Goal: Information Seeking & Learning: Learn about a topic

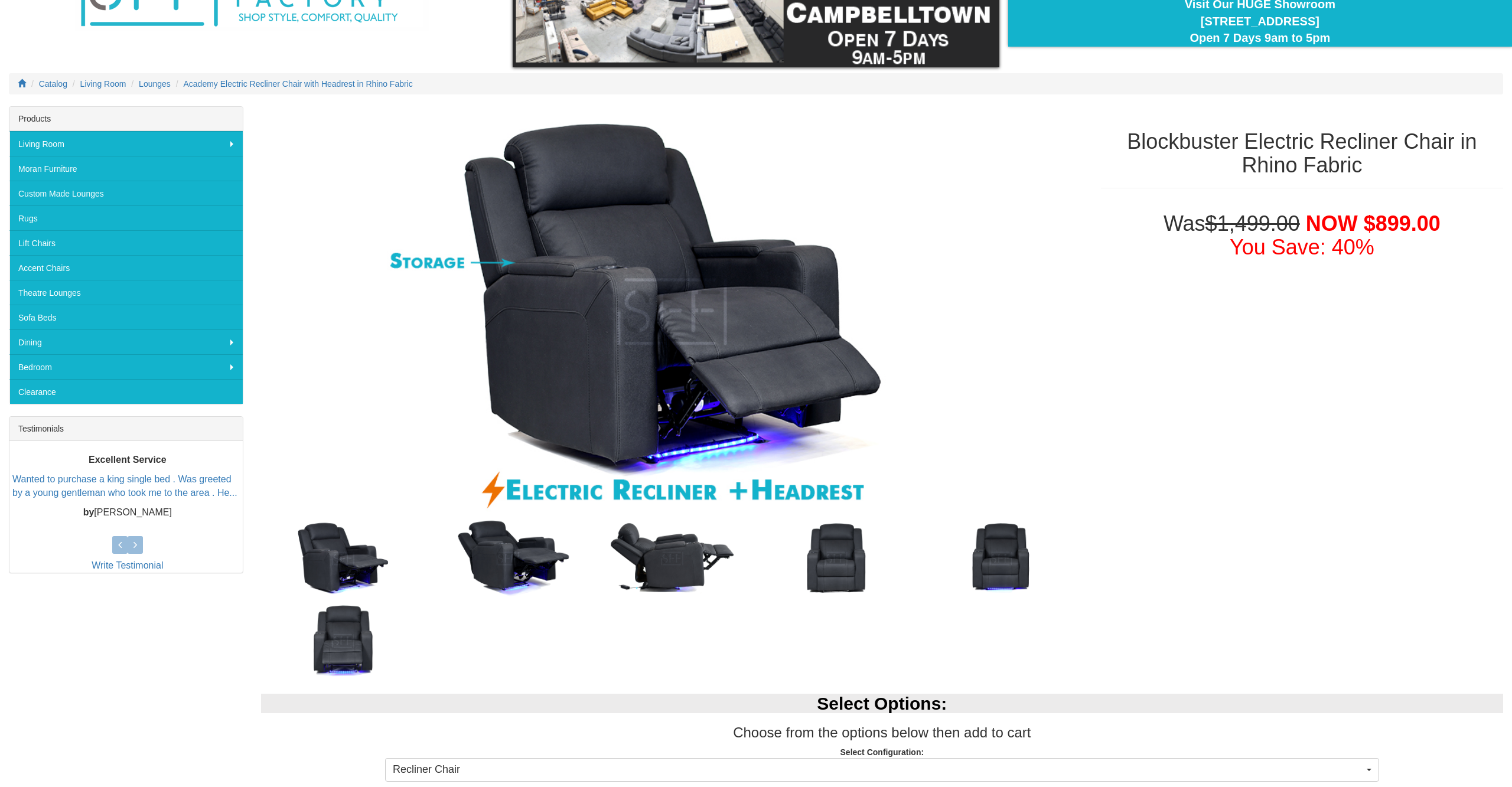
scroll to position [106, 0]
click at [1007, 409] on img at bounding box center [672, 312] width 822 height 411
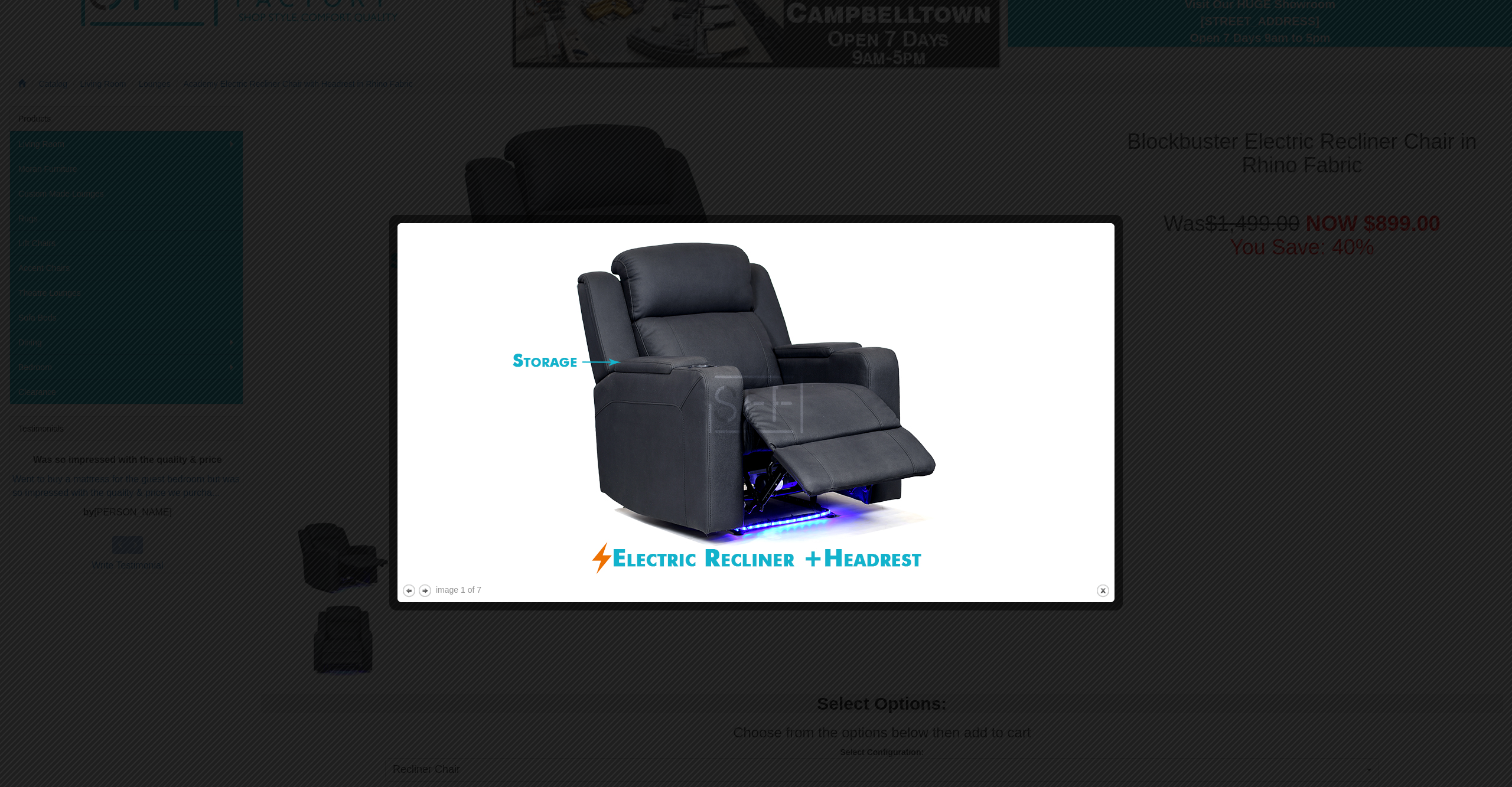
drag, startPoint x: 1241, startPoint y: 379, endPoint x: 1241, endPoint y: 388, distance: 9.0
click at [1241, 388] on div at bounding box center [756, 394] width 1512 height 787
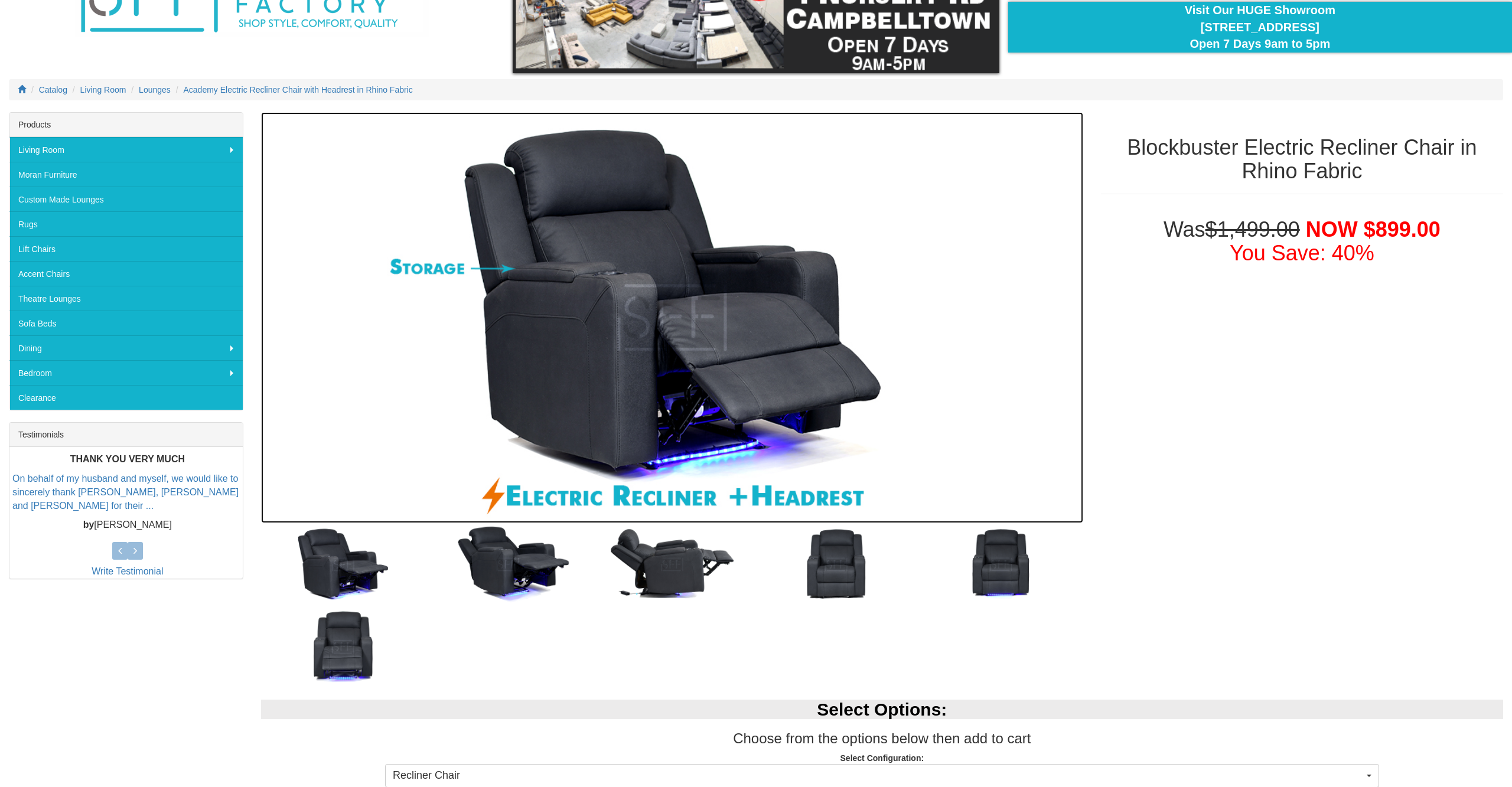
scroll to position [0, 0]
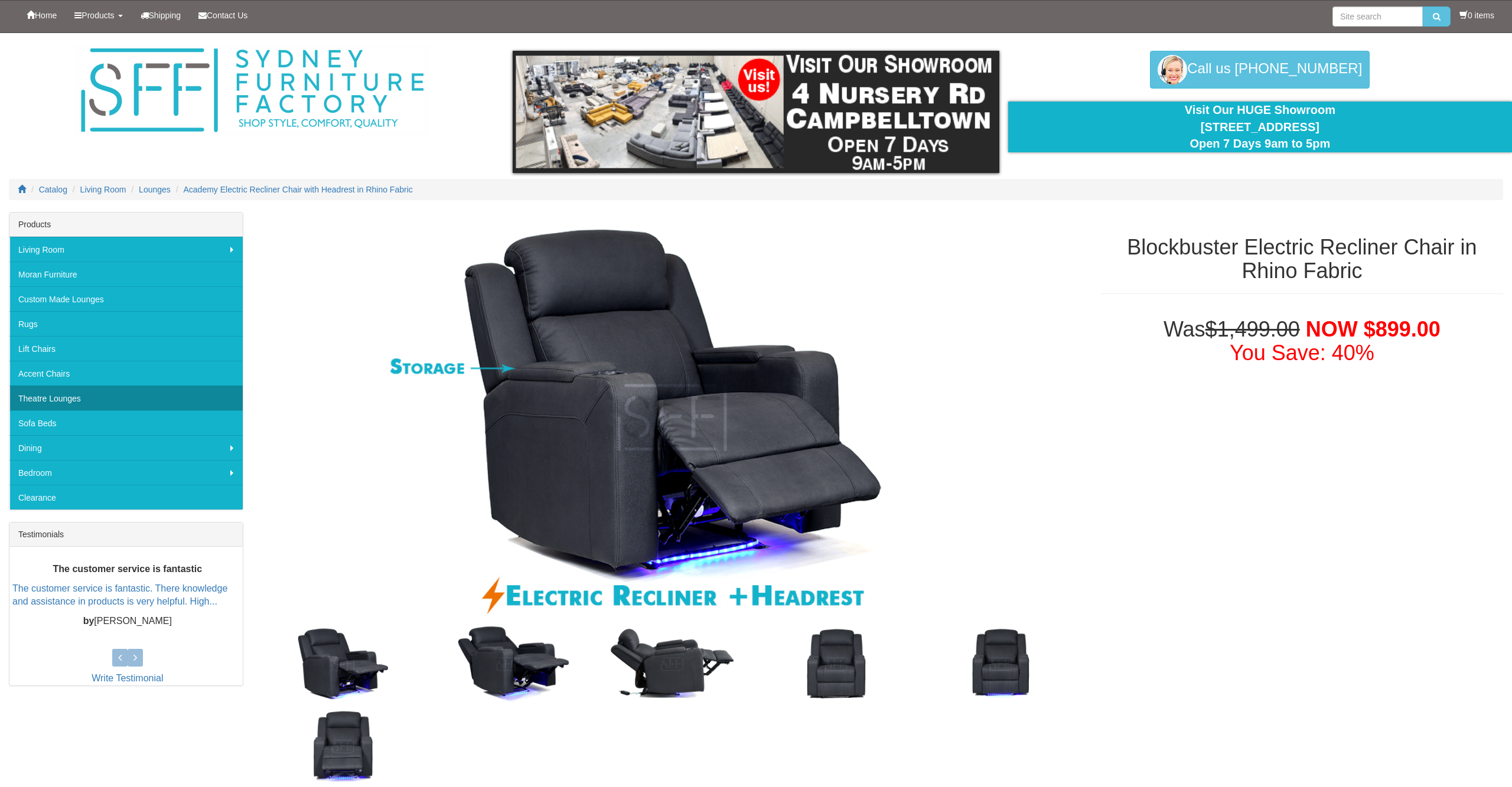
click at [119, 403] on link "Theatre Lounges" at bounding box center [126, 398] width 233 height 25
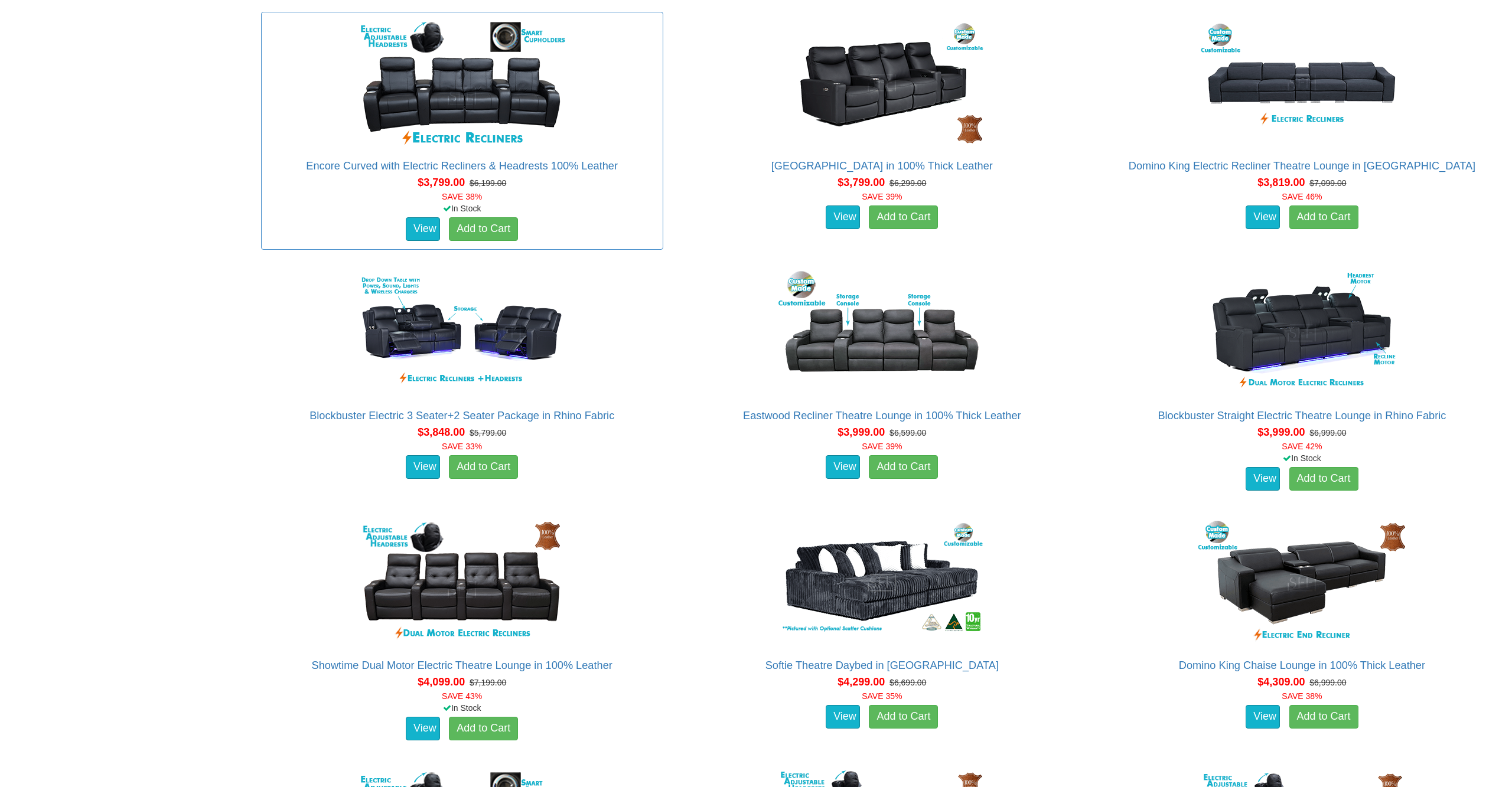
scroll to position [2619, 0]
click at [1288, 328] on img at bounding box center [1302, 333] width 213 height 130
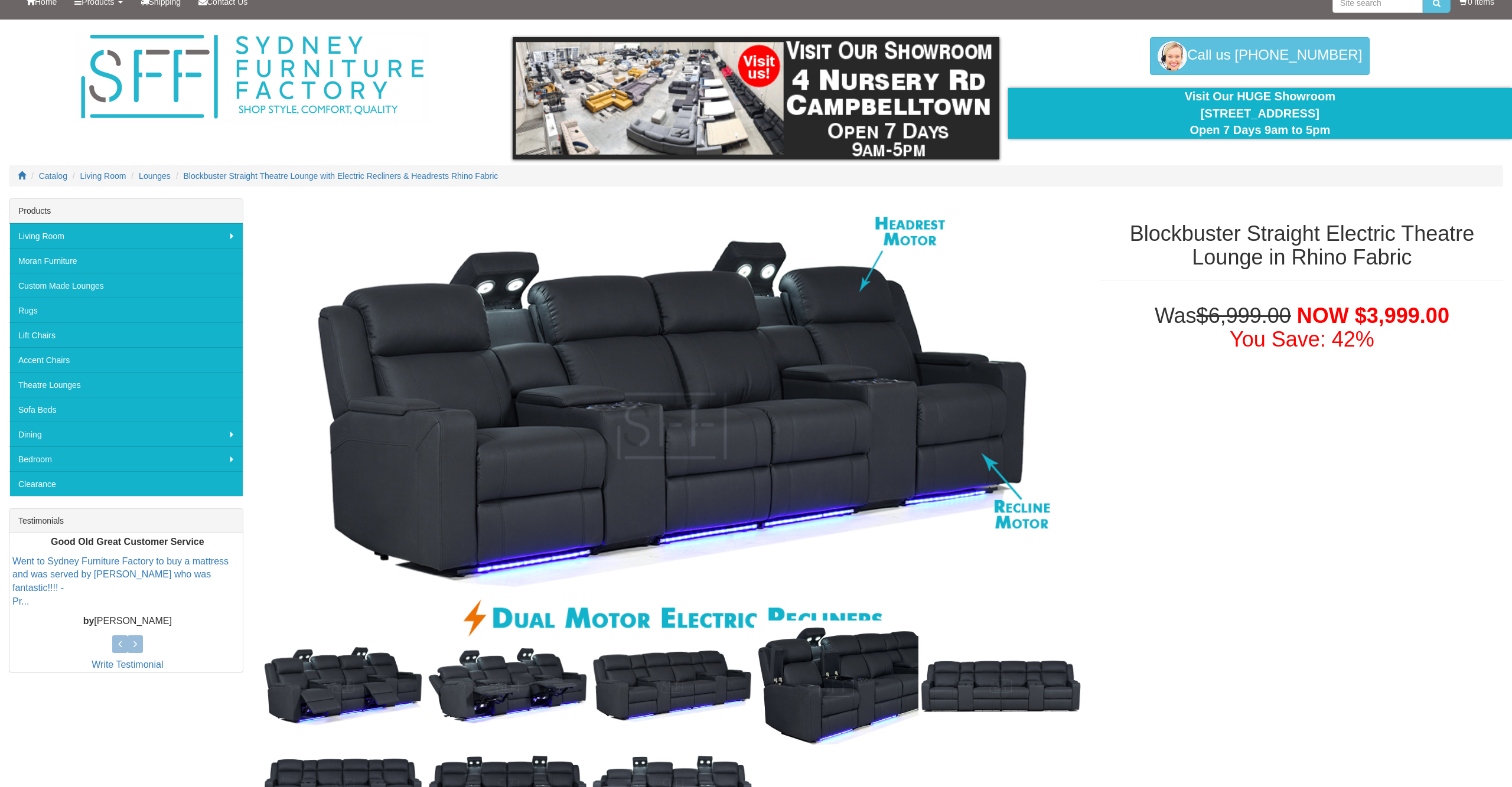
scroll to position [53, 0]
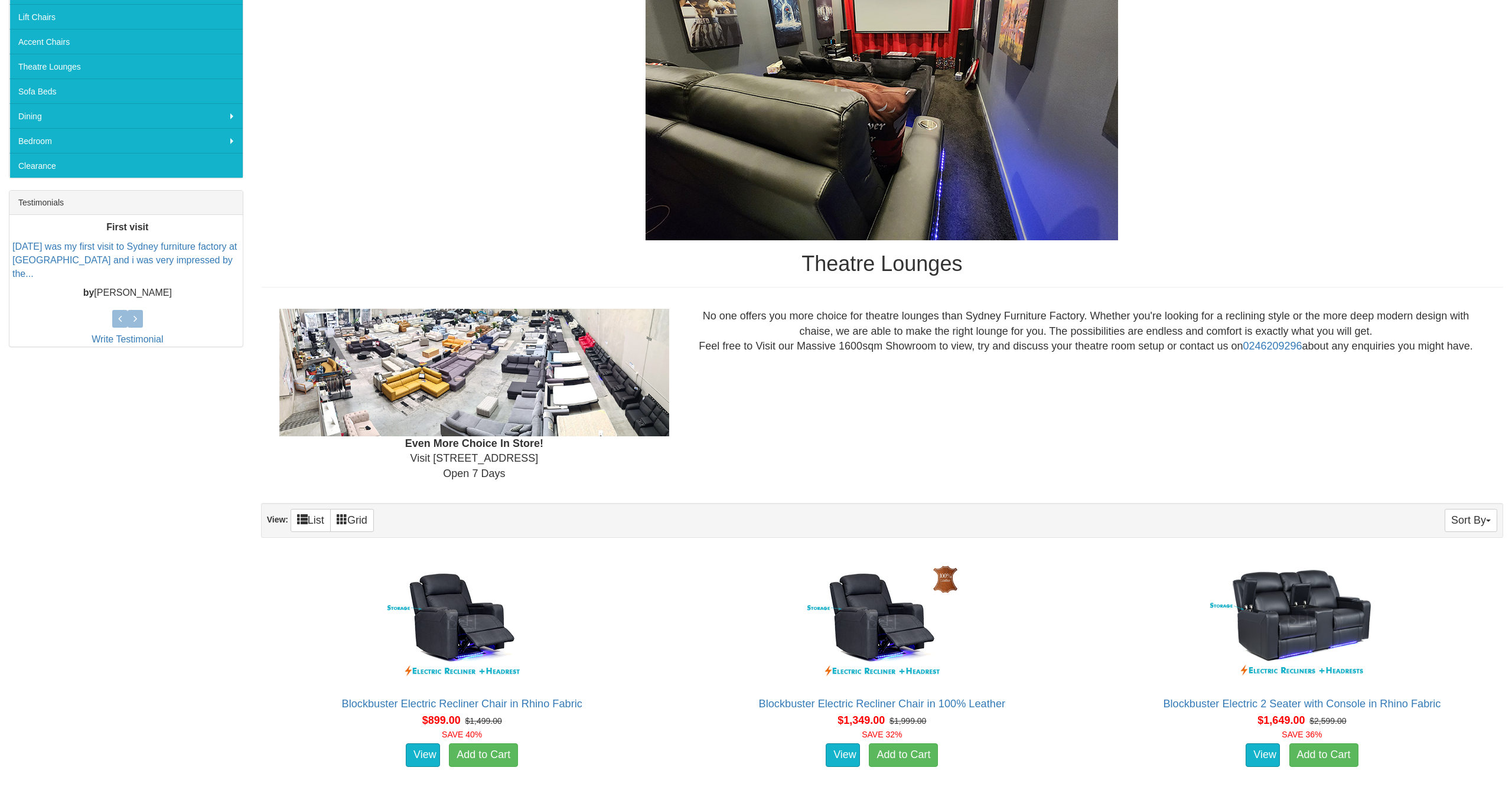
scroll to position [331, 0]
